Goal: Information Seeking & Learning: Learn about a topic

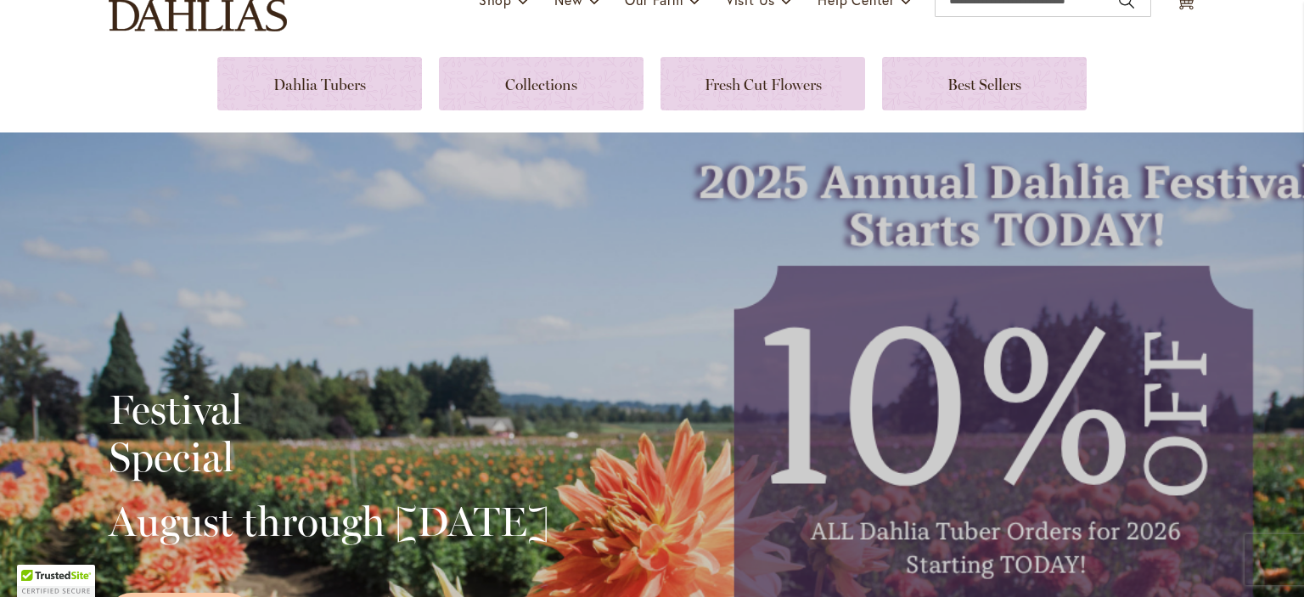
scroll to position [170, 0]
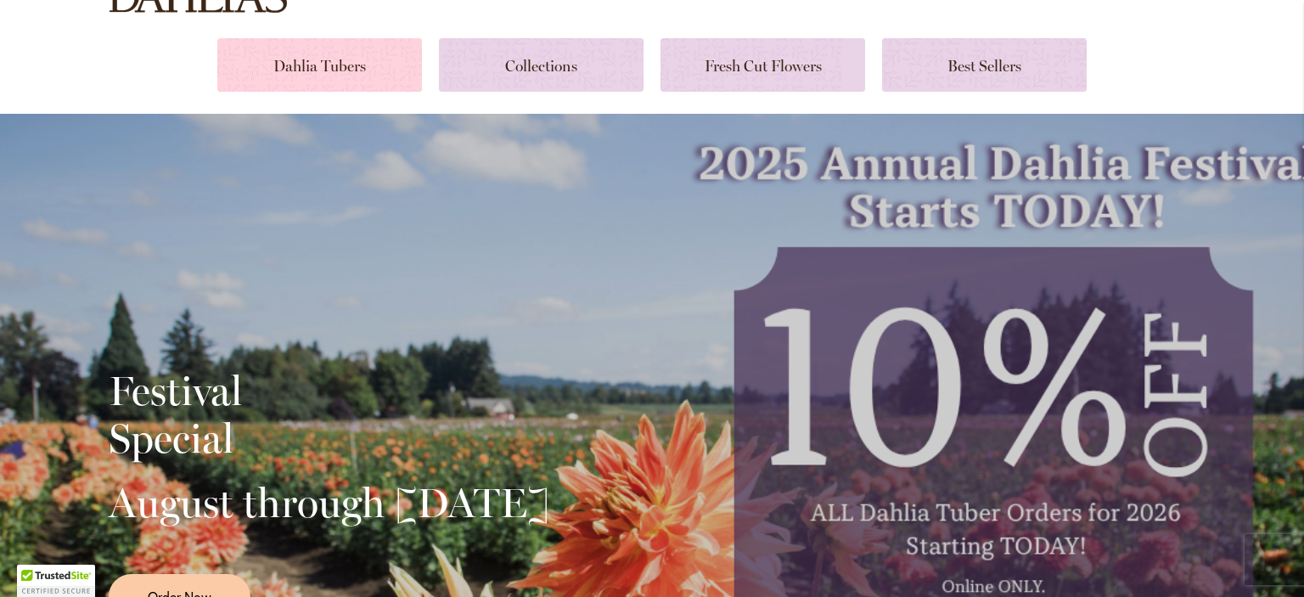
click at [313, 60] on link at bounding box center [319, 64] width 205 height 53
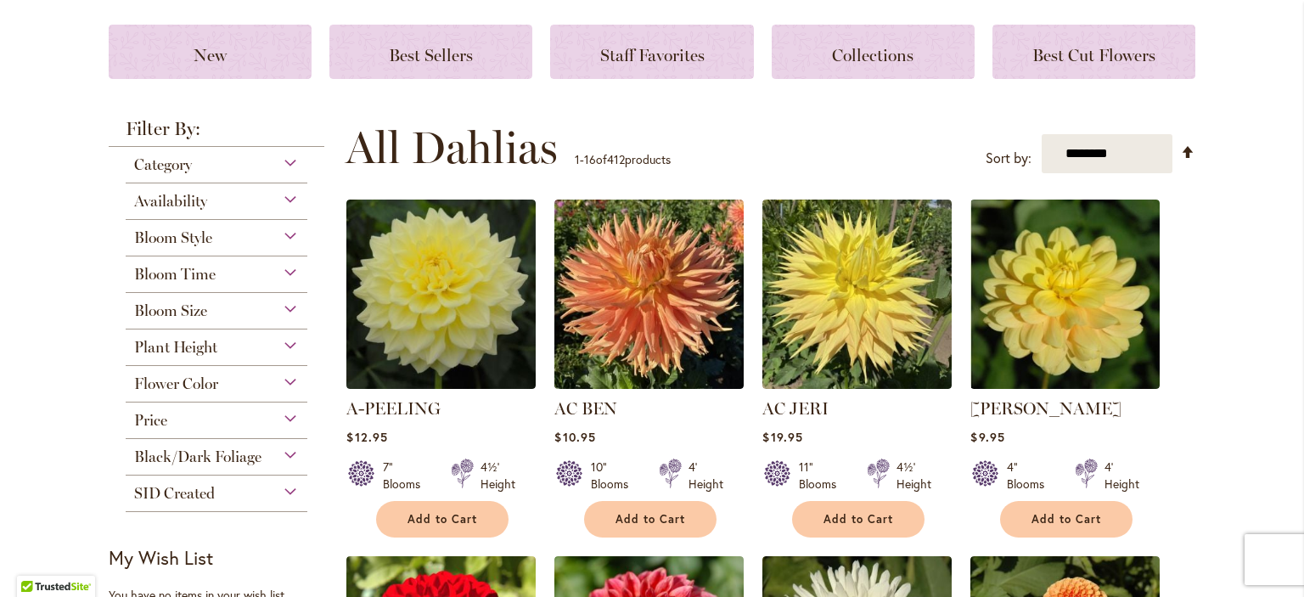
scroll to position [255, 0]
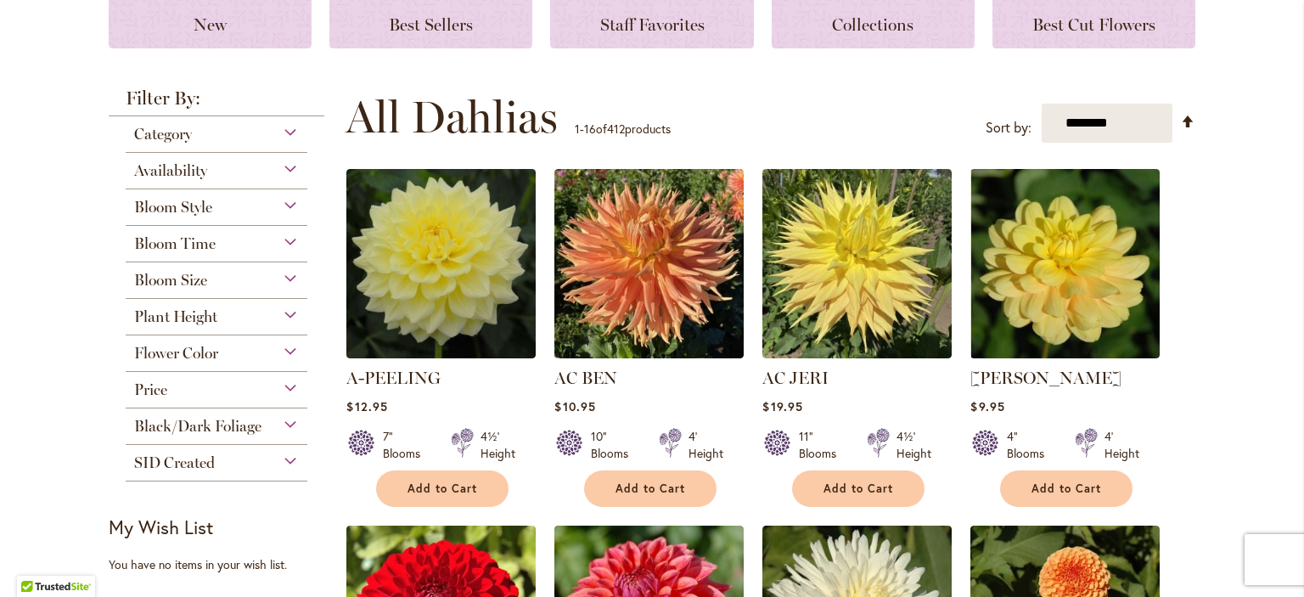
click at [284, 352] on div "Flower Color" at bounding box center [217, 348] width 182 height 27
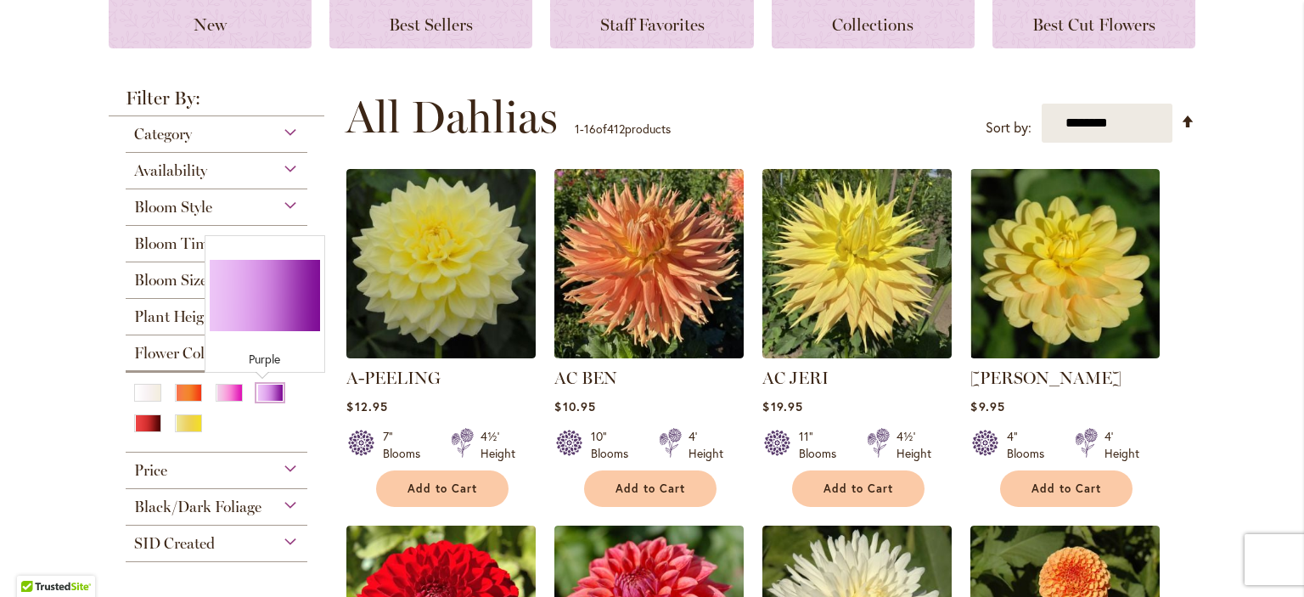
click at [262, 392] on div "Purple" at bounding box center [269, 393] width 27 height 18
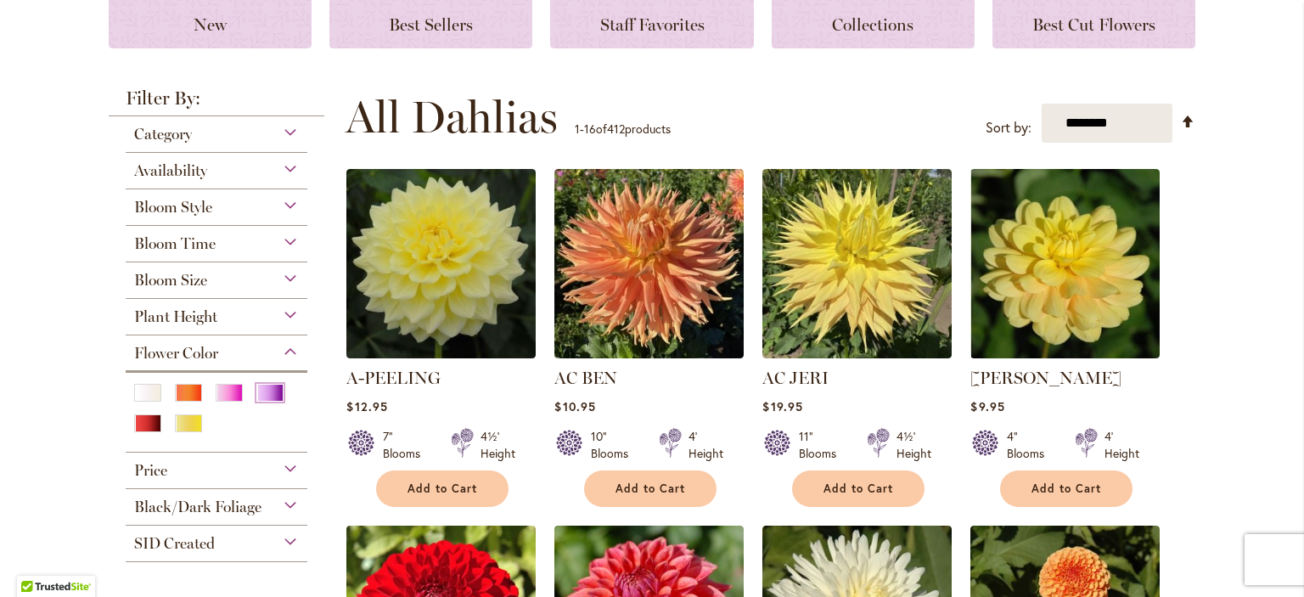
click at [269, 398] on div "Purple" at bounding box center [269, 393] width 27 height 18
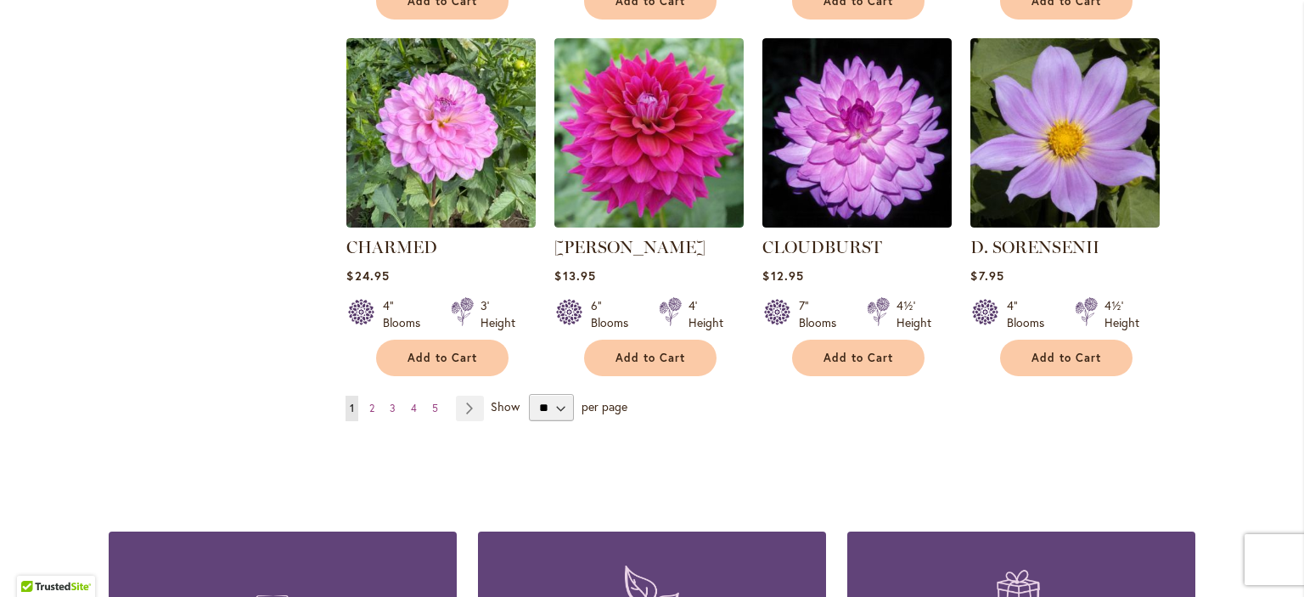
scroll to position [1529, 0]
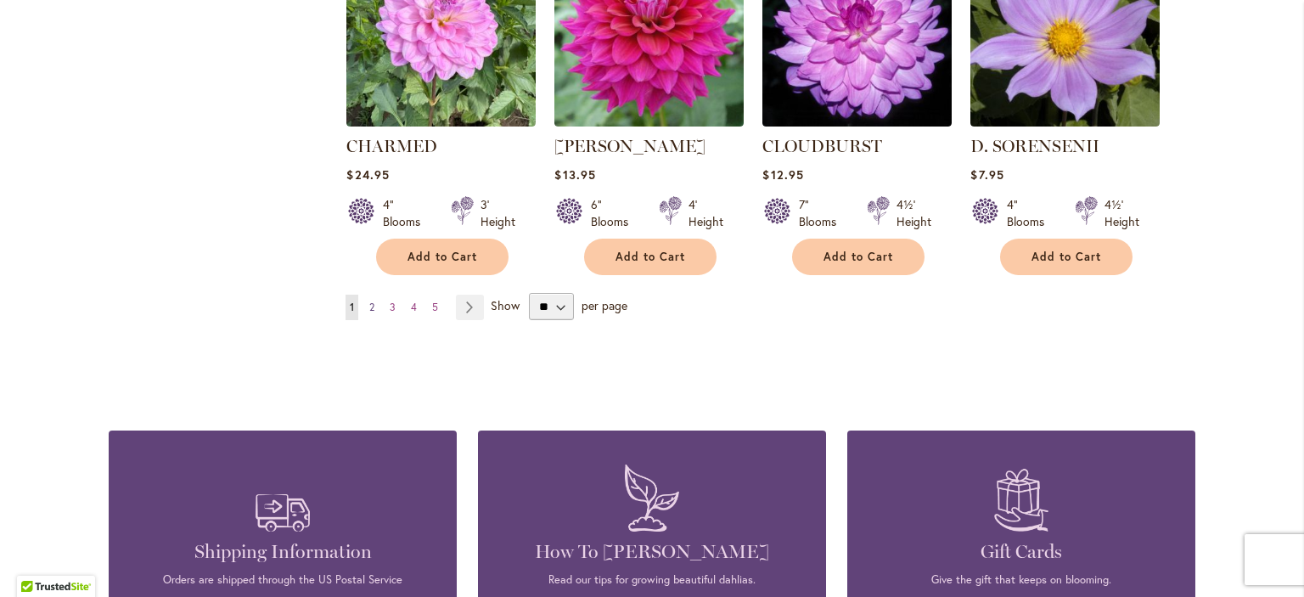
click at [369, 301] on span "2" at bounding box center [371, 307] width 5 height 13
click at [369, 304] on span "2" at bounding box center [371, 307] width 5 height 13
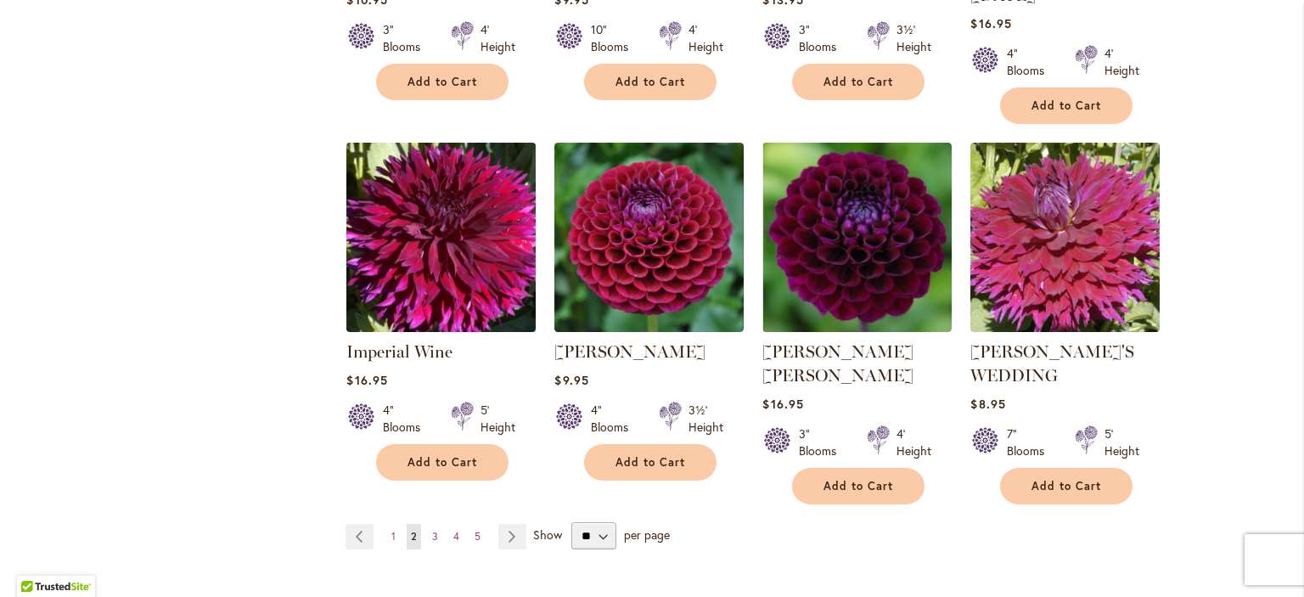
scroll to position [1444, 0]
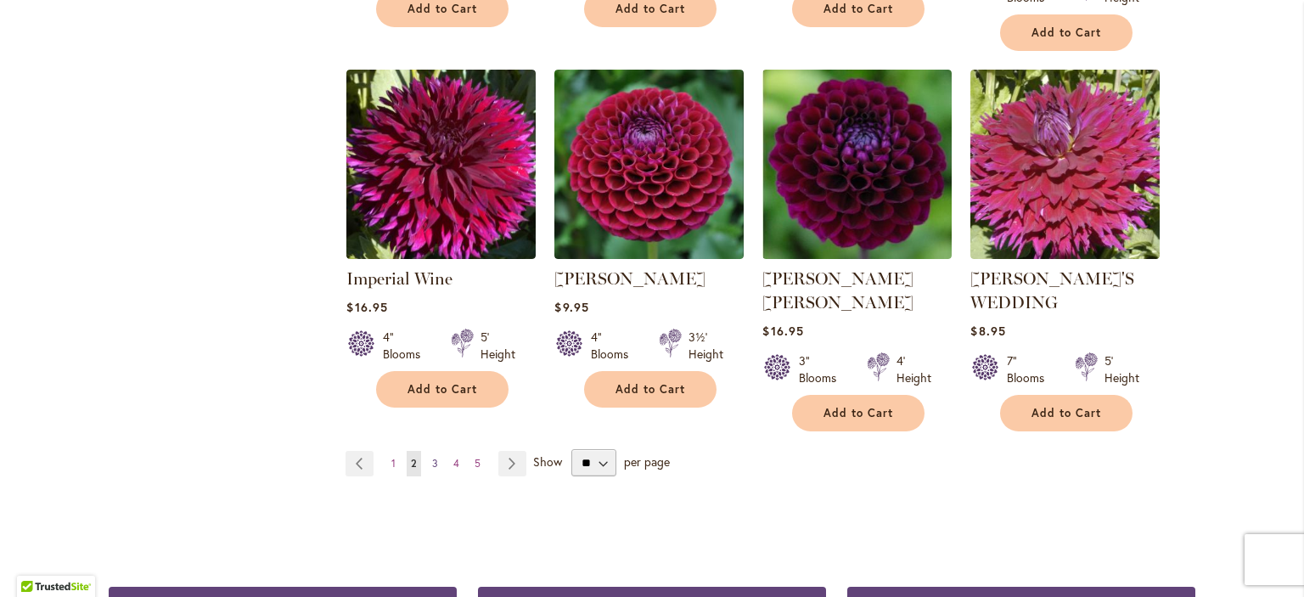
click at [432, 457] on span "3" at bounding box center [435, 463] width 6 height 13
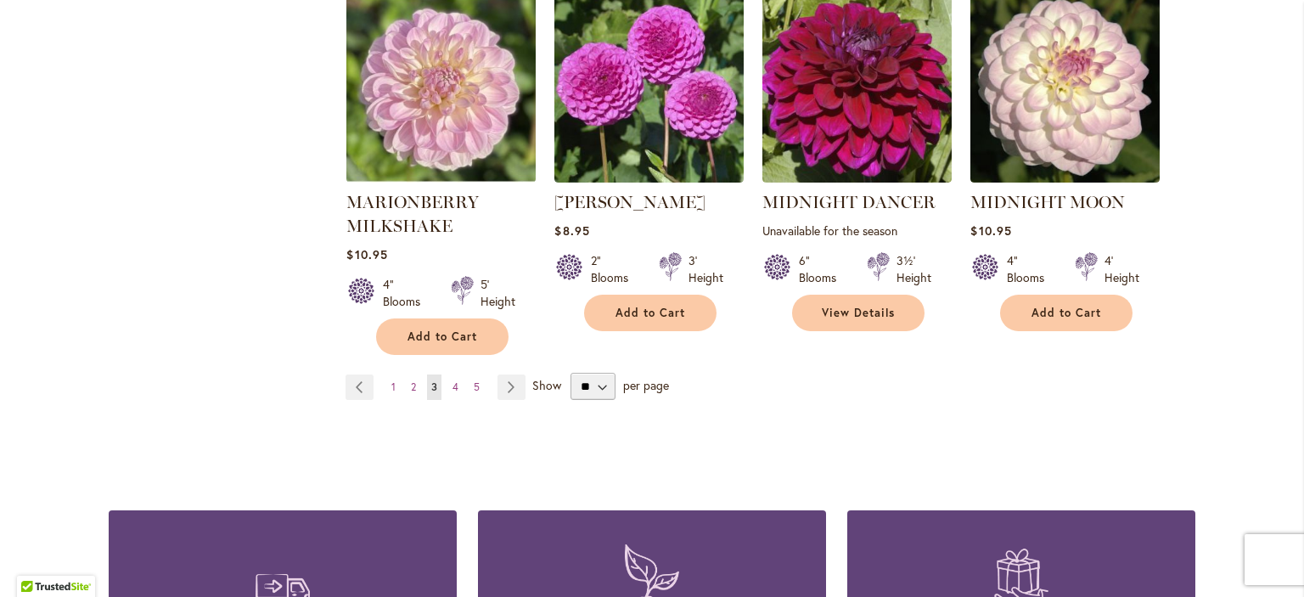
scroll to position [1529, 0]
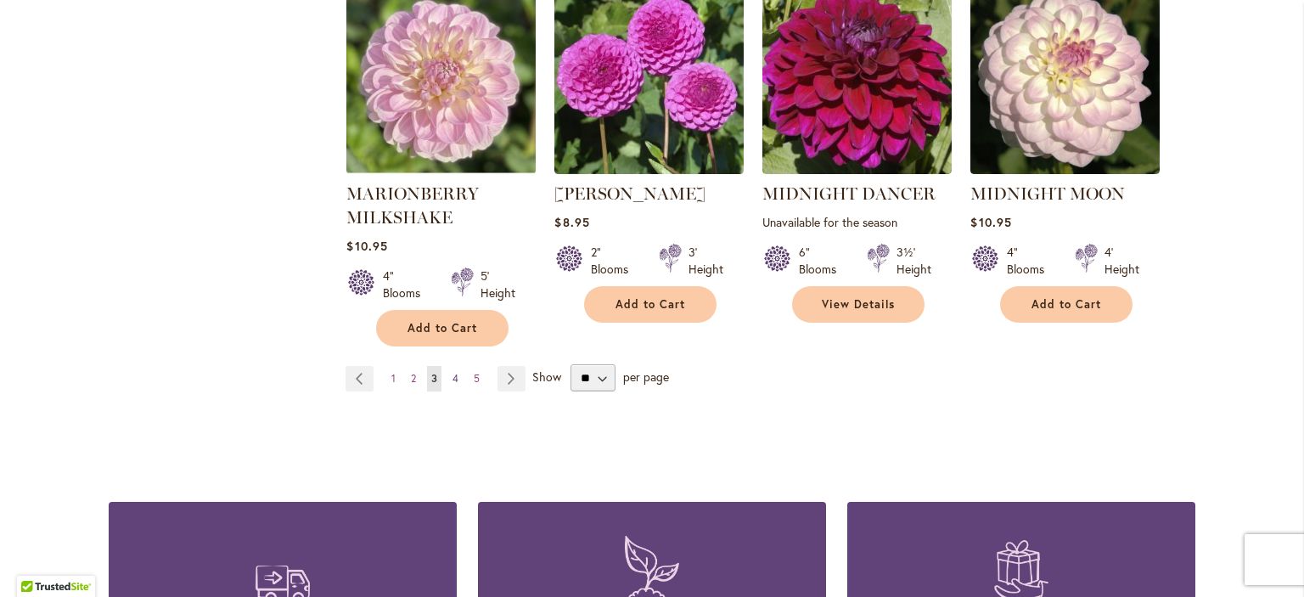
click at [453, 372] on span "4" at bounding box center [456, 378] width 6 height 13
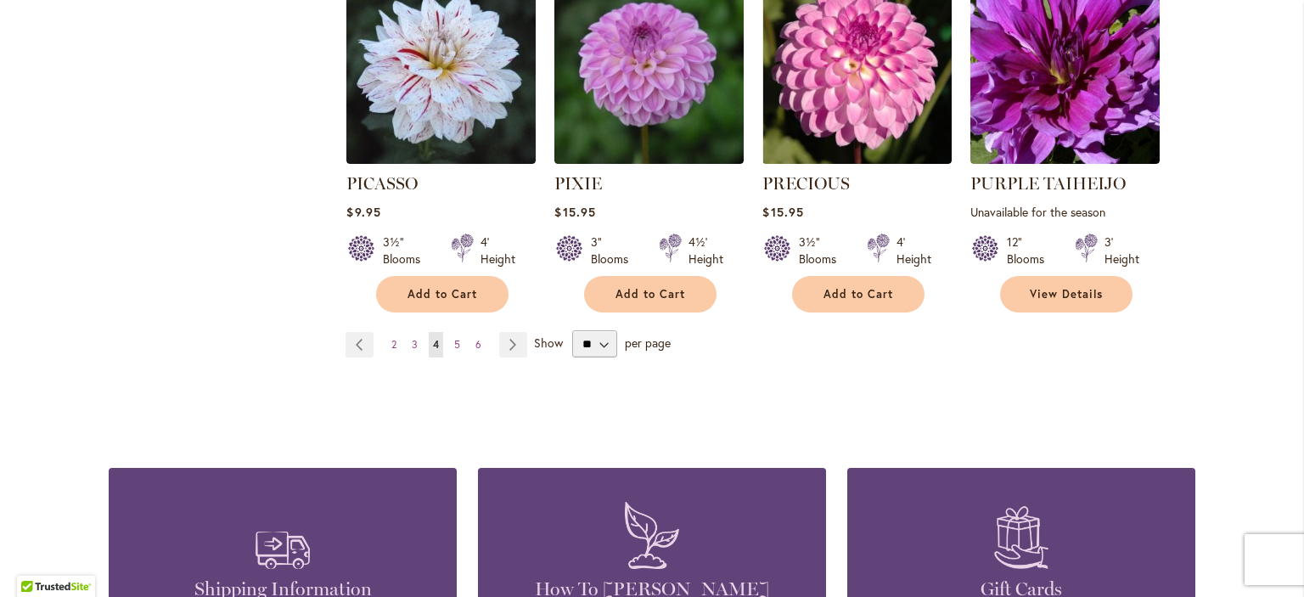
scroll to position [1529, 0]
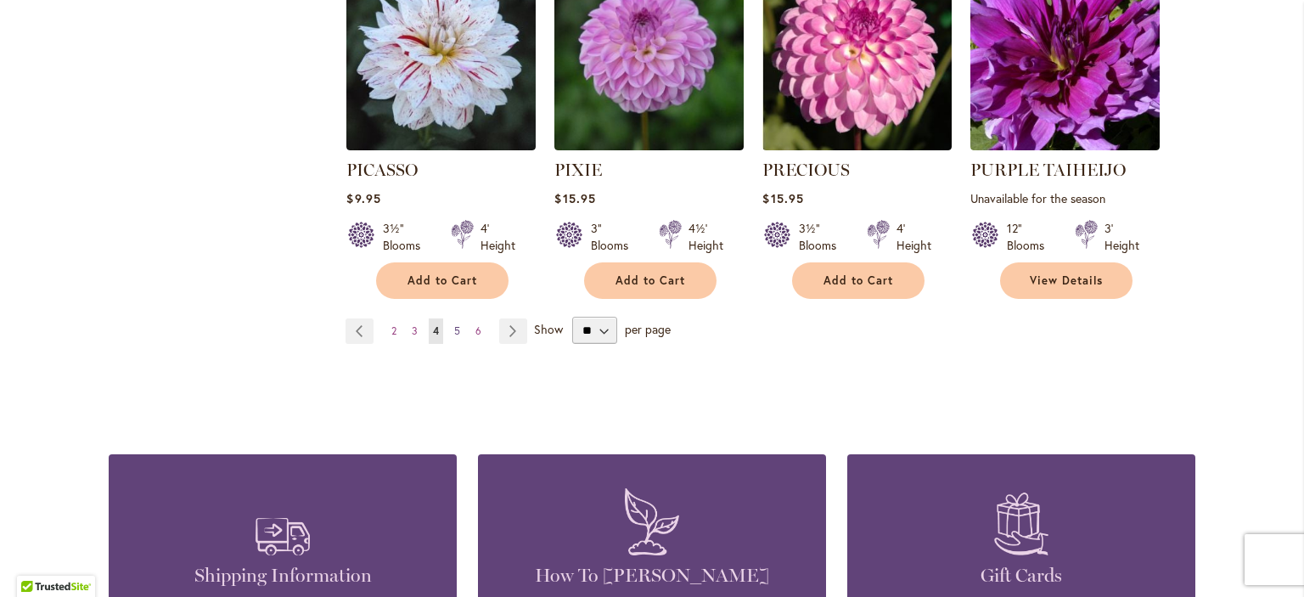
click at [454, 324] on span "5" at bounding box center [457, 330] width 6 height 13
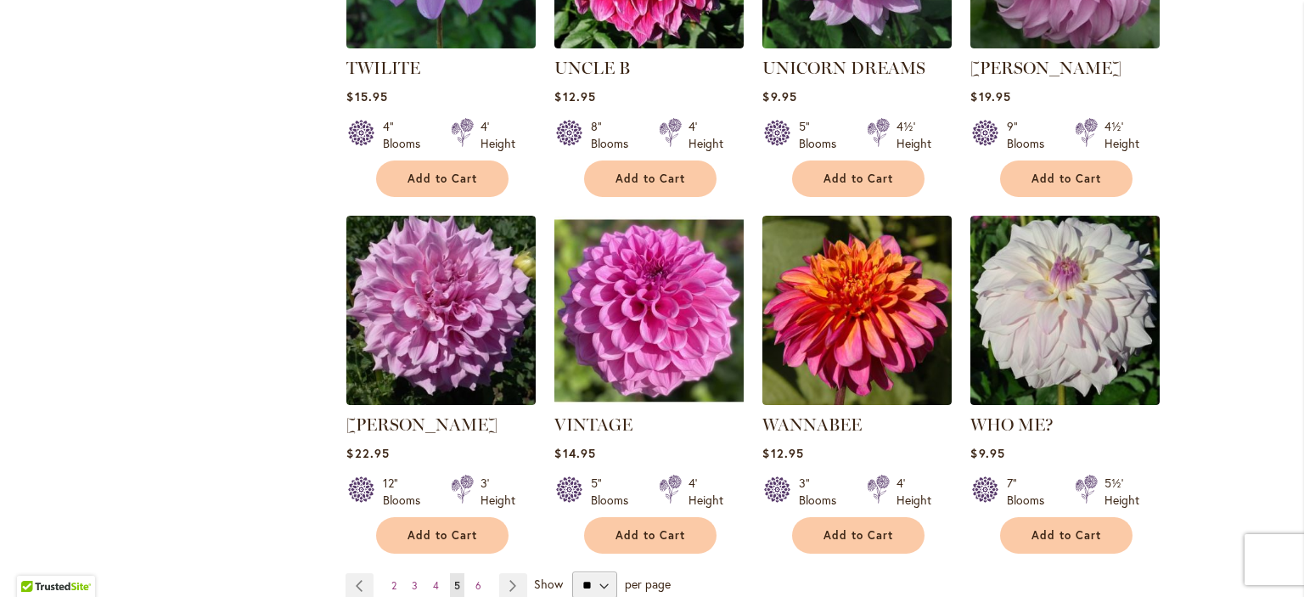
scroll to position [1444, 0]
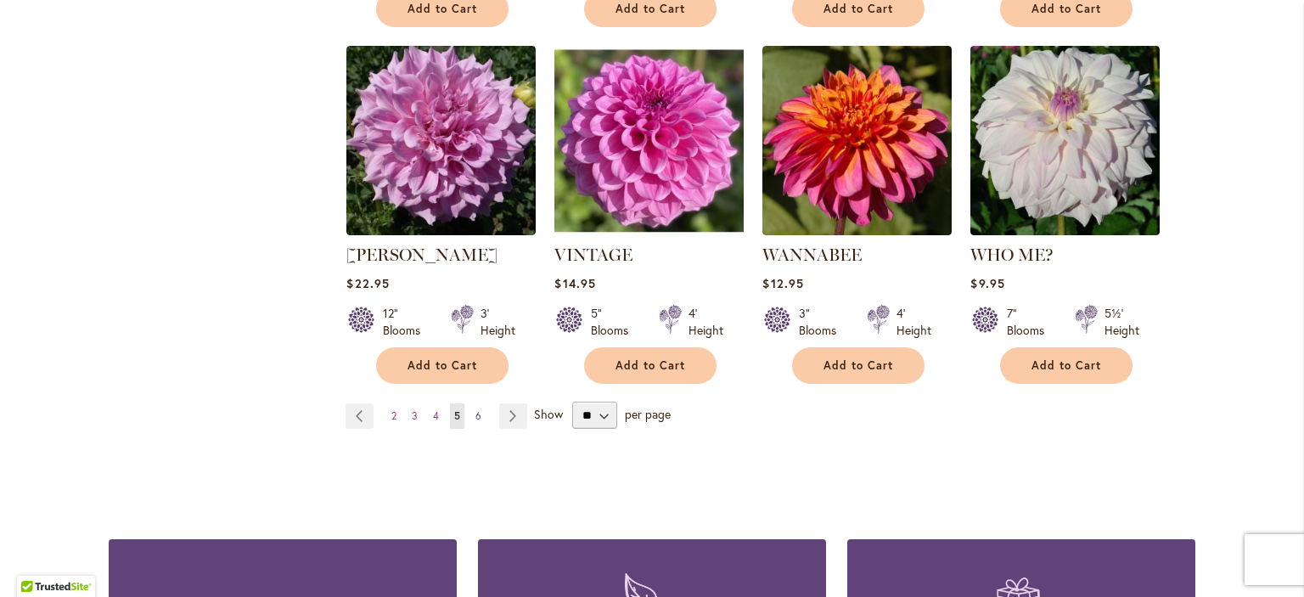
click at [476, 409] on span "6" at bounding box center [479, 415] width 6 height 13
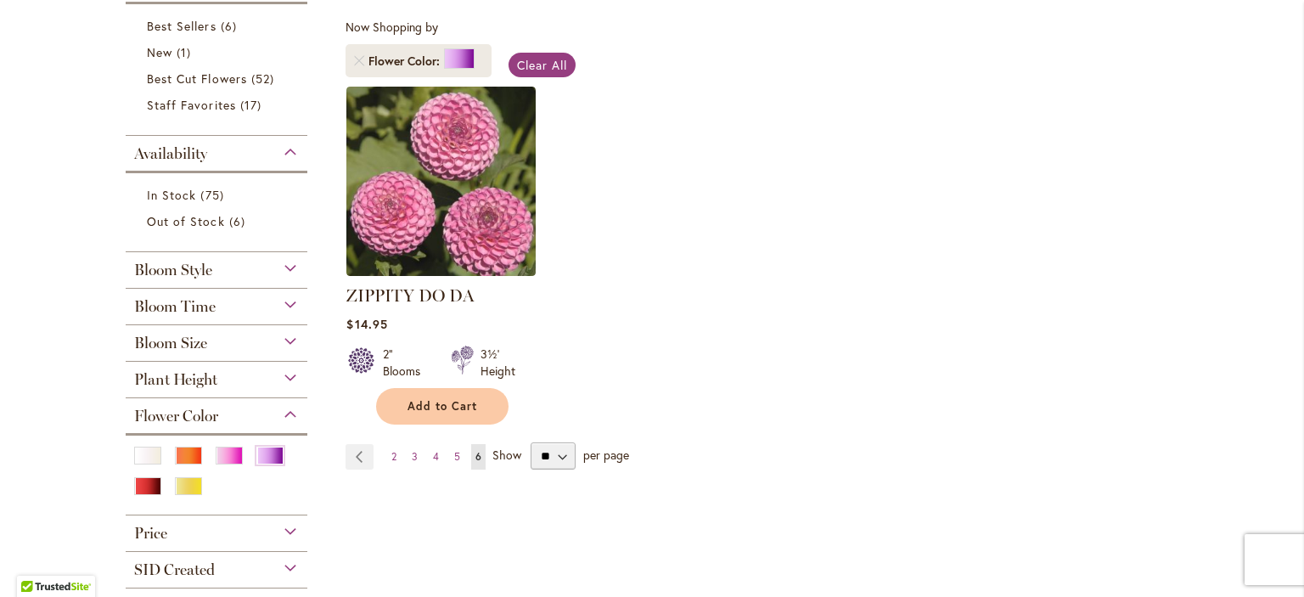
scroll to position [340, 0]
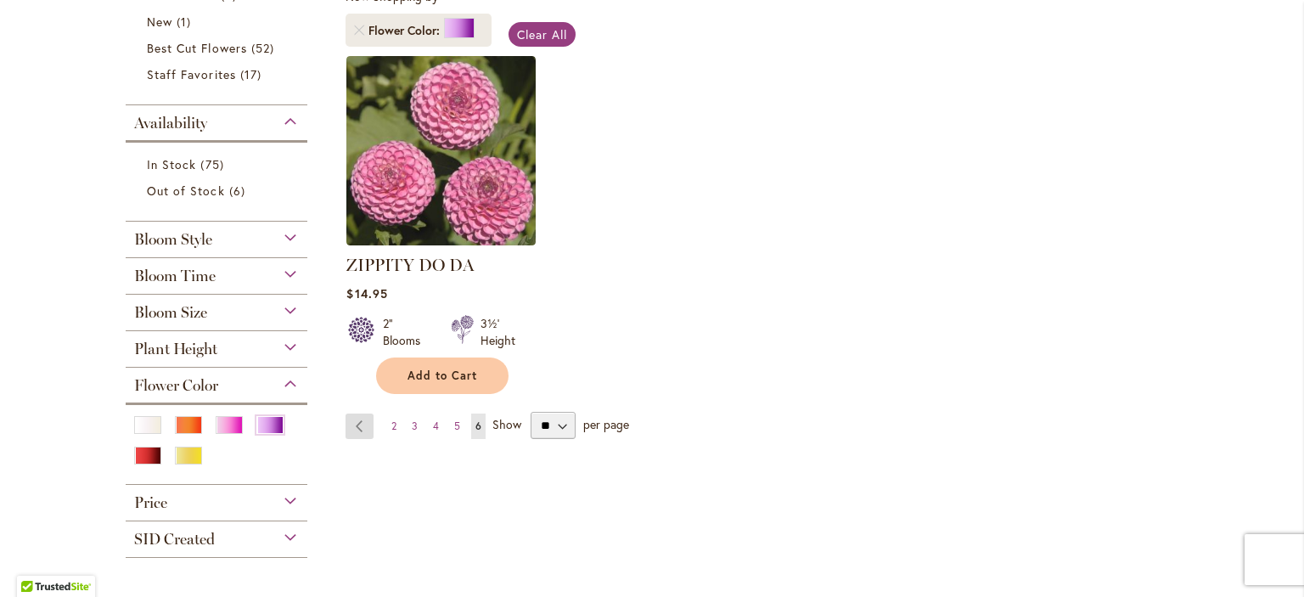
click at [354, 423] on link "Page Previous" at bounding box center [360, 426] width 28 height 25
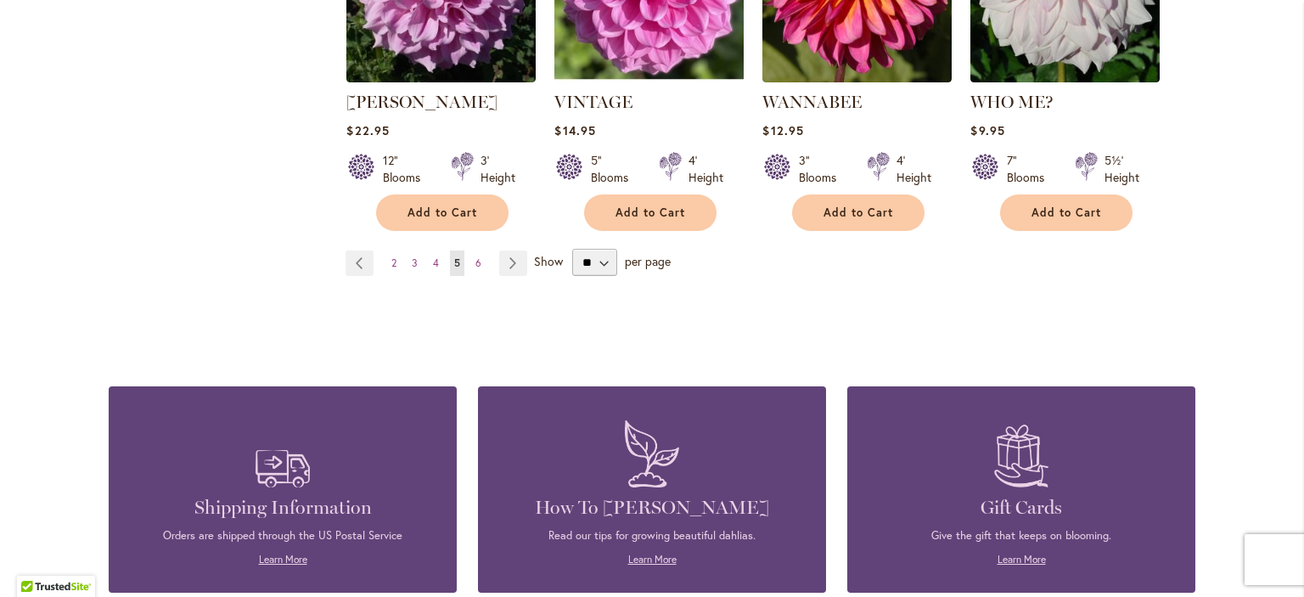
scroll to position [1613, 0]
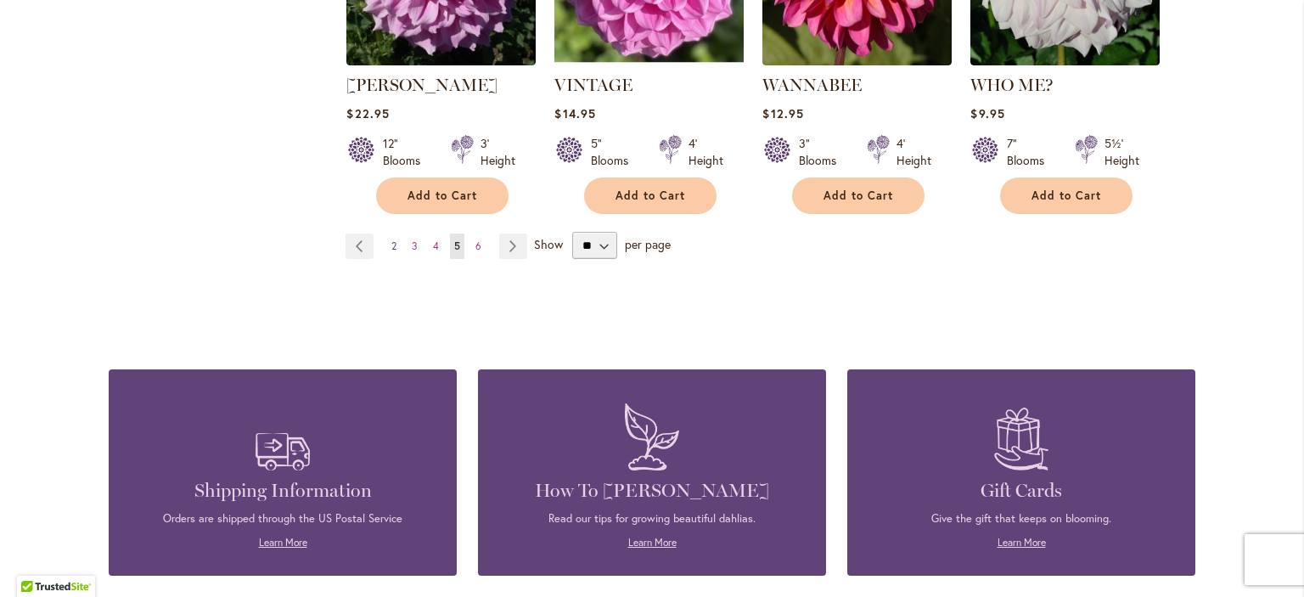
click at [391, 239] on span "2" at bounding box center [393, 245] width 5 height 13
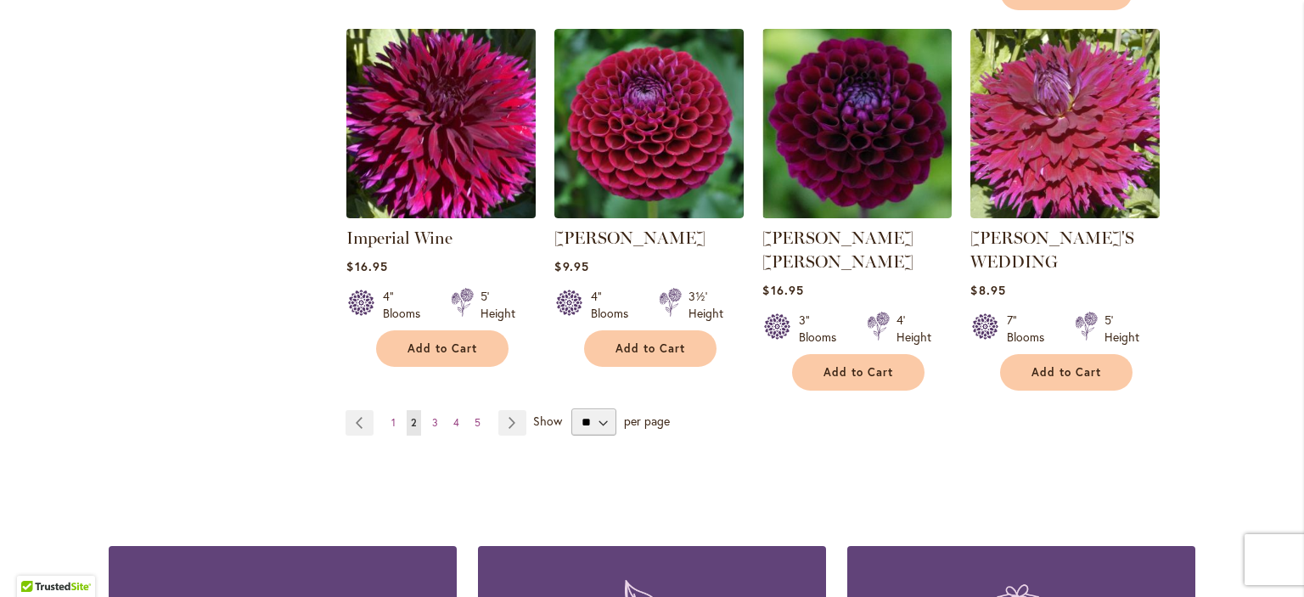
scroll to position [1529, 0]
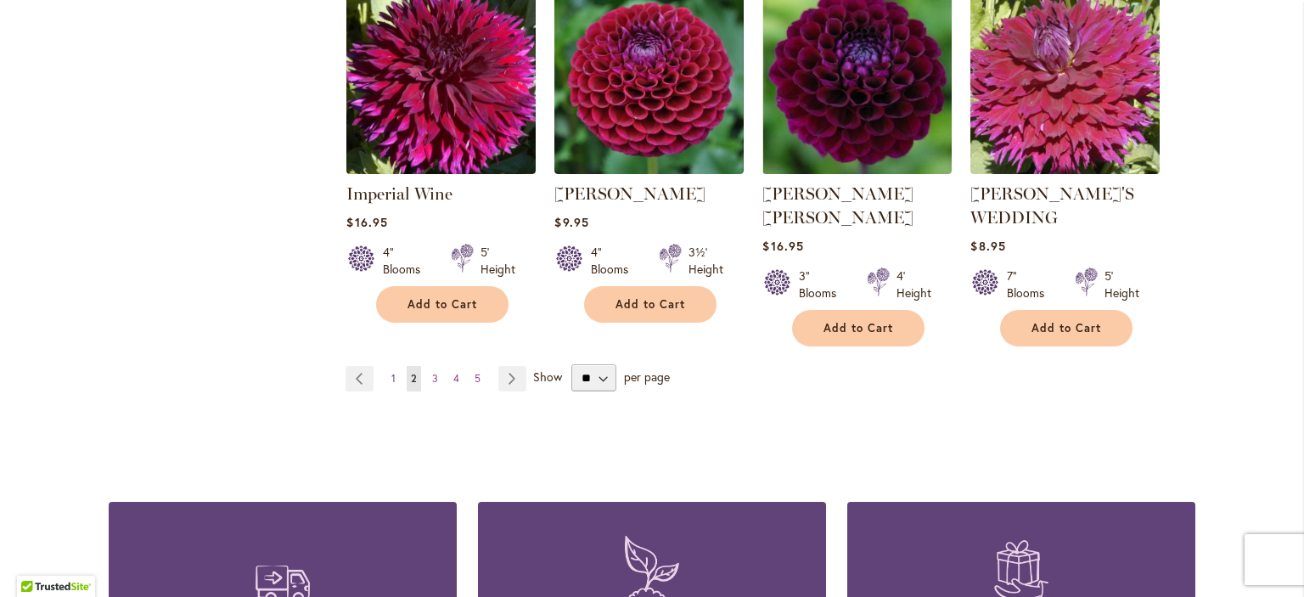
click at [391, 366] on link "Page 1" at bounding box center [393, 378] width 13 height 25
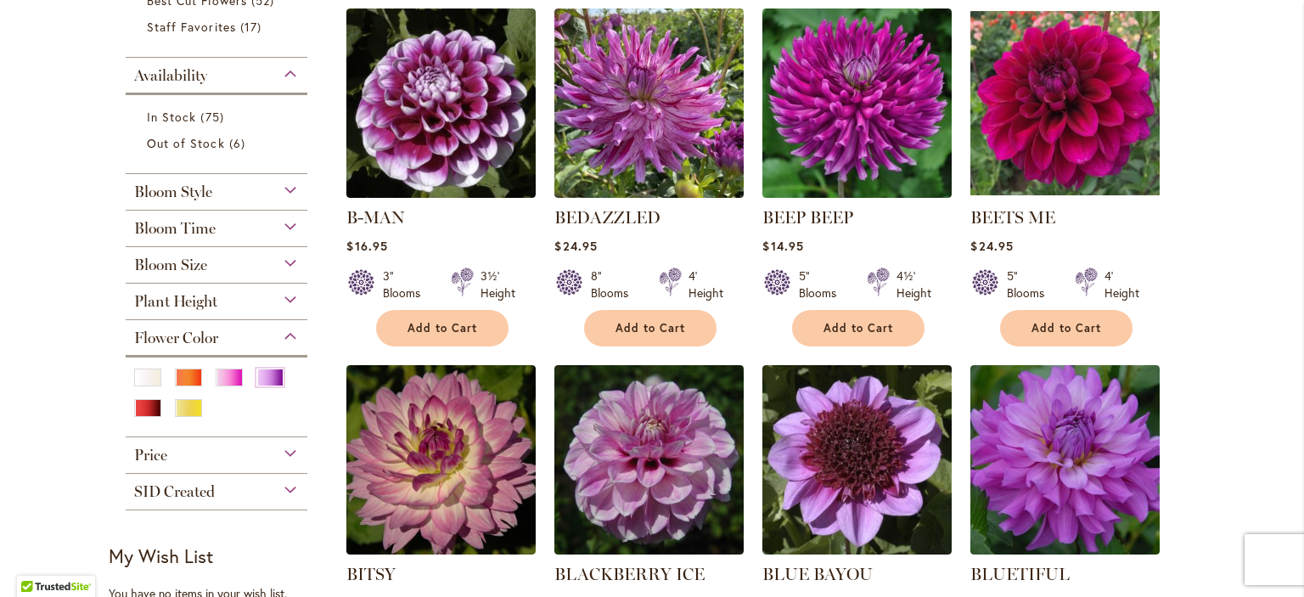
scroll to position [594, 0]
